Goal: Use online tool/utility: Utilize a website feature to perform a specific function

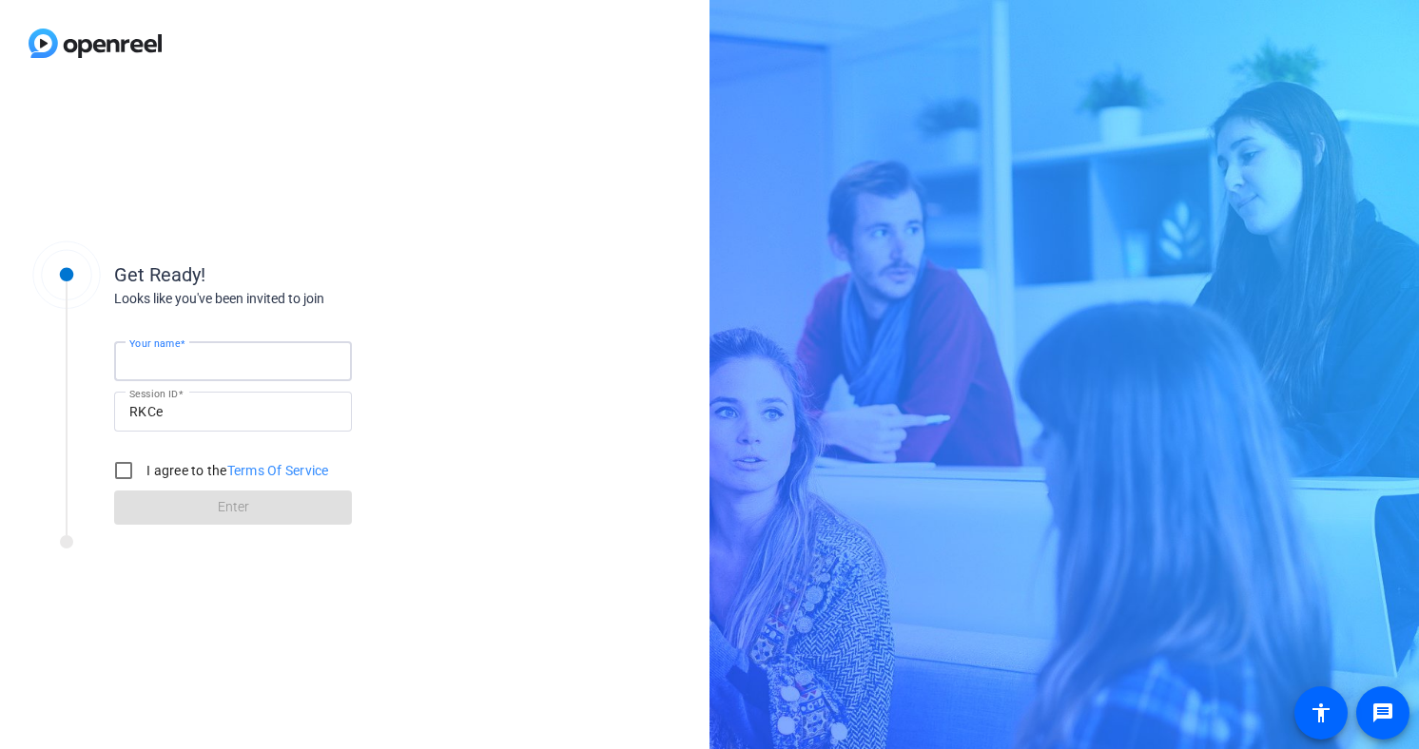
click at [220, 361] on input "Your name" at bounding box center [232, 361] width 207 height 23
type input "[PERSON_NAME]"
click at [200, 474] on label "I agree to the Terms Of Service" at bounding box center [236, 470] width 186 height 19
click at [143, 474] on input "I agree to the Terms Of Service" at bounding box center [124, 471] width 38 height 38
checkbox input "true"
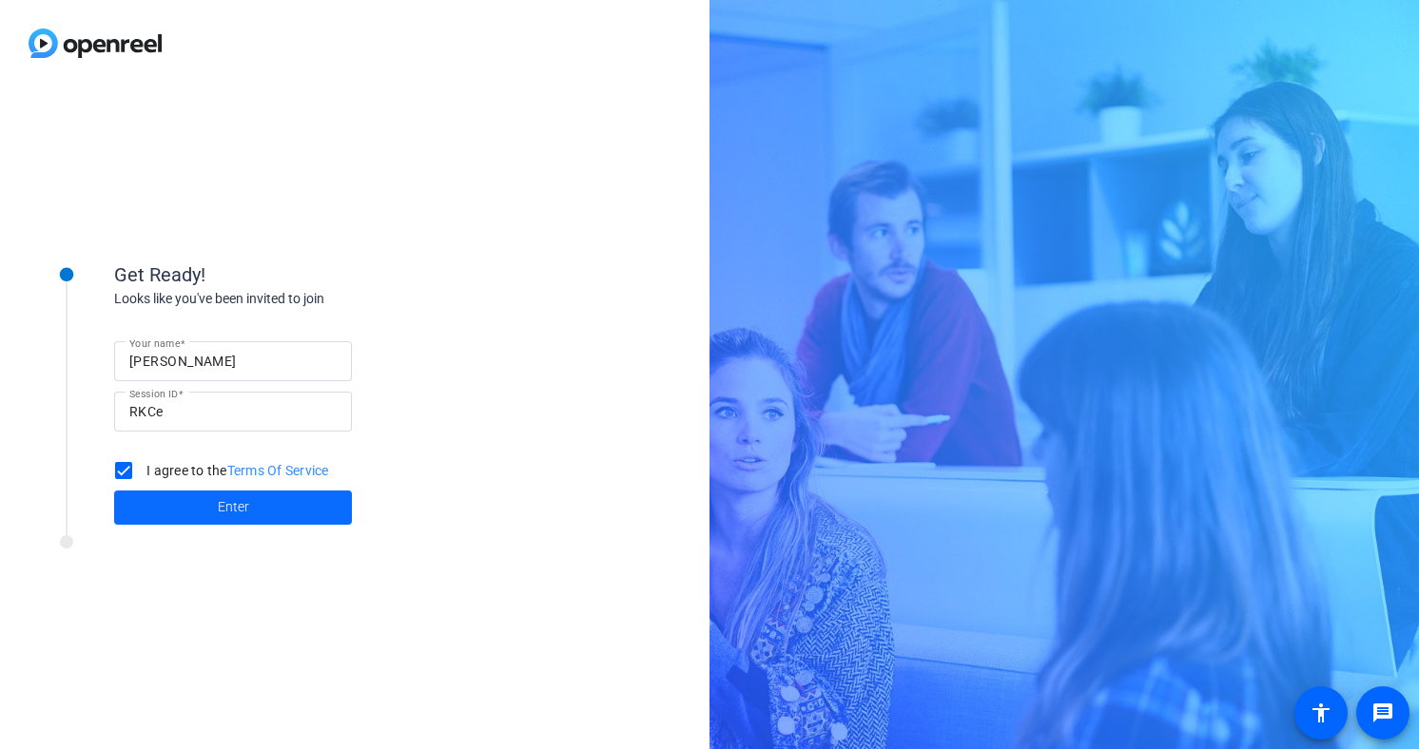
click at [213, 513] on span at bounding box center [233, 508] width 238 height 46
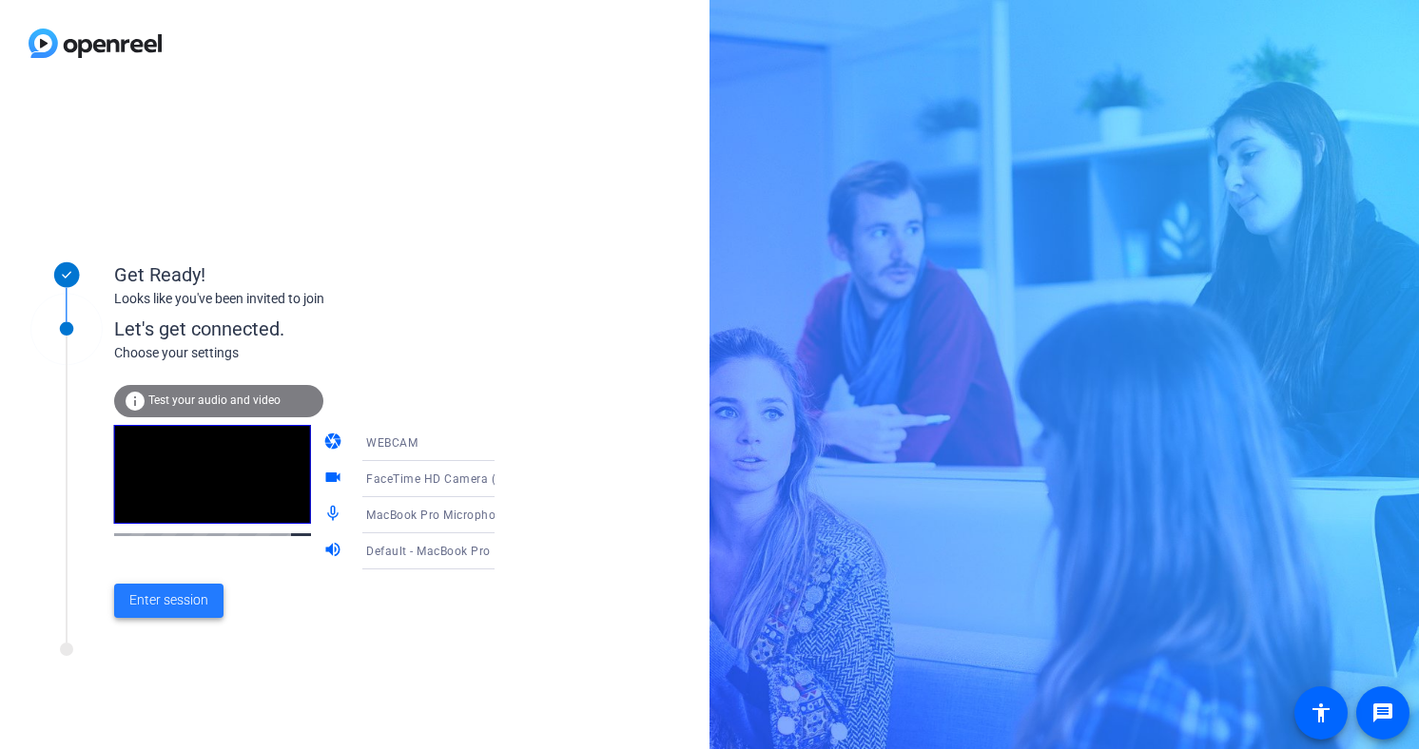
click at [184, 609] on span "Enter session" at bounding box center [168, 601] width 79 height 20
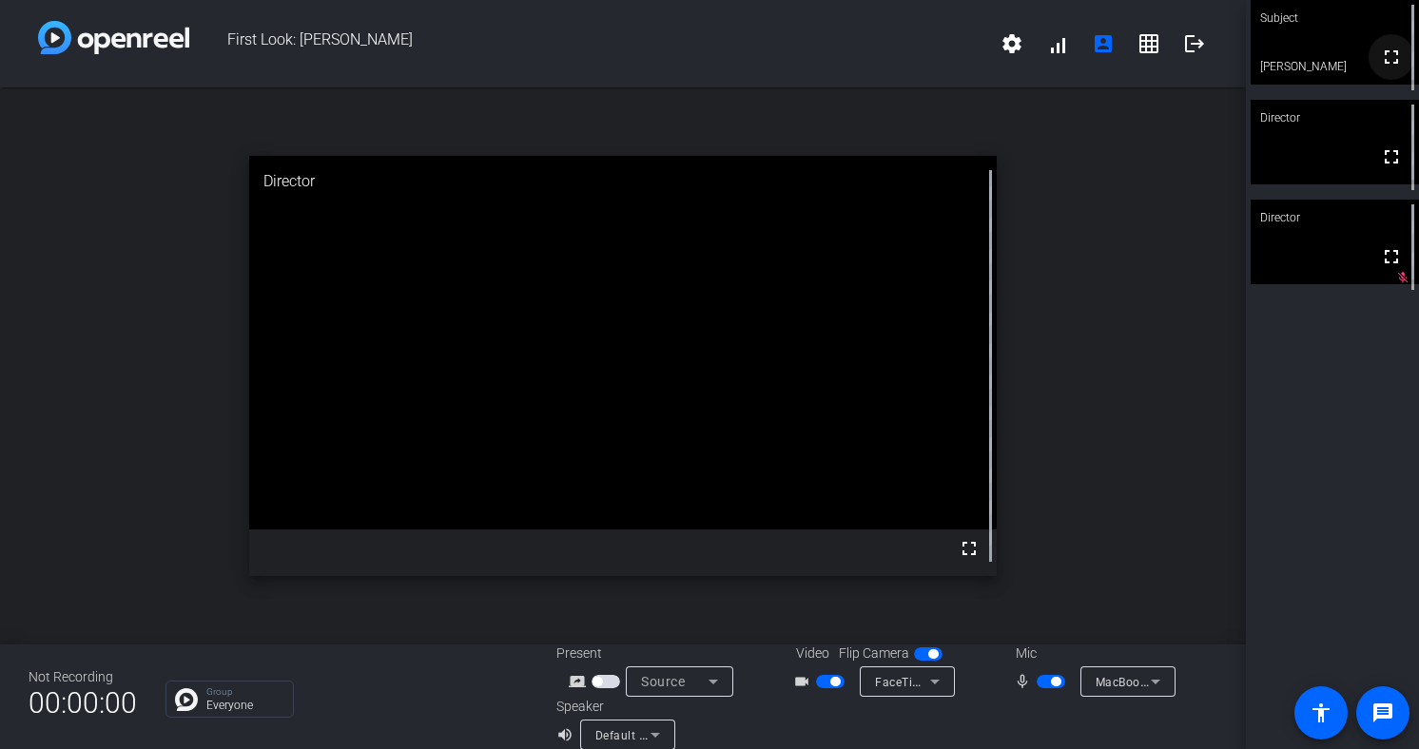
click at [1391, 68] on mat-icon "fullscreen" at bounding box center [1391, 57] width 23 height 23
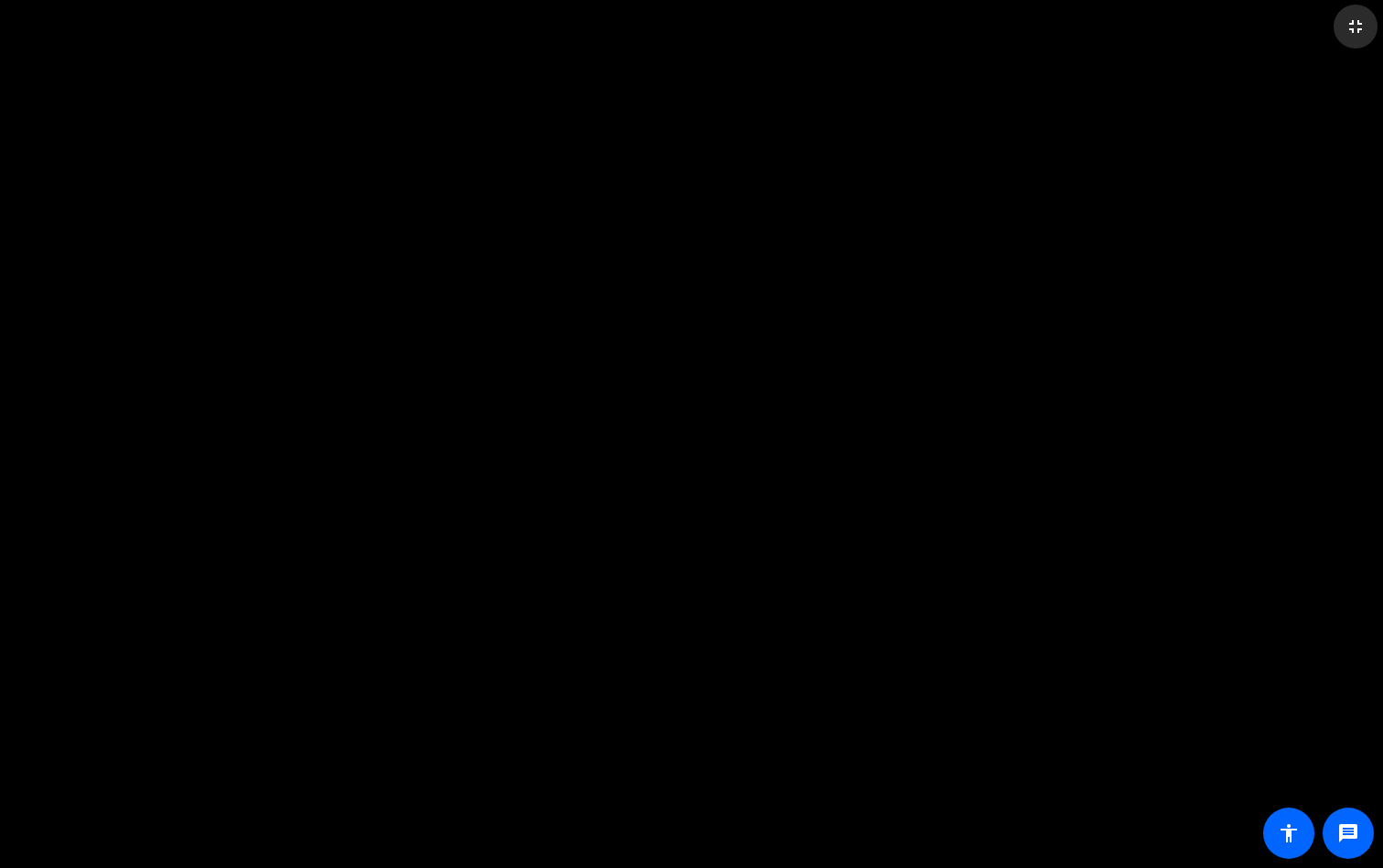
click at [1358, 30] on mat-icon "fullscreen_exit" at bounding box center [1355, 26] width 22 height 22
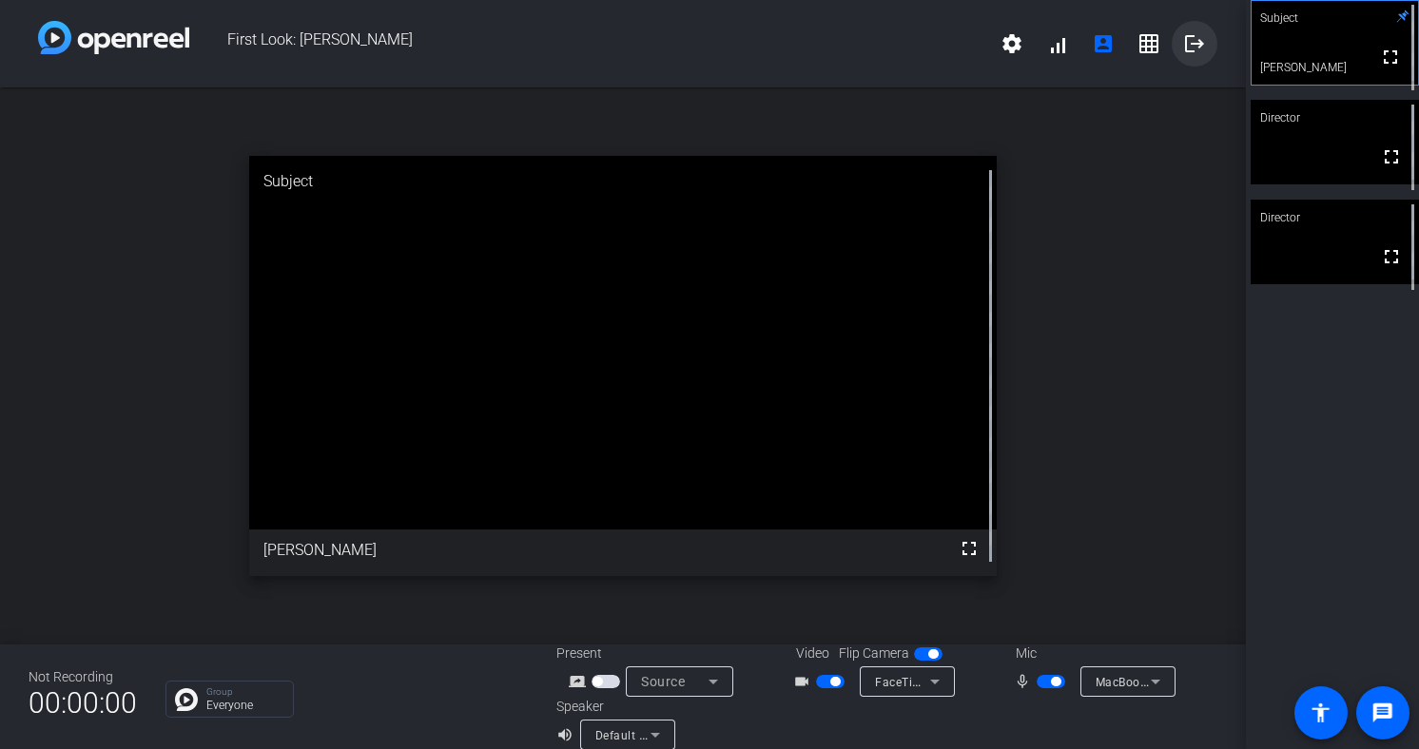
click at [1189, 49] on mat-icon "logout" at bounding box center [1194, 43] width 23 height 23
